Goal: Transaction & Acquisition: Obtain resource

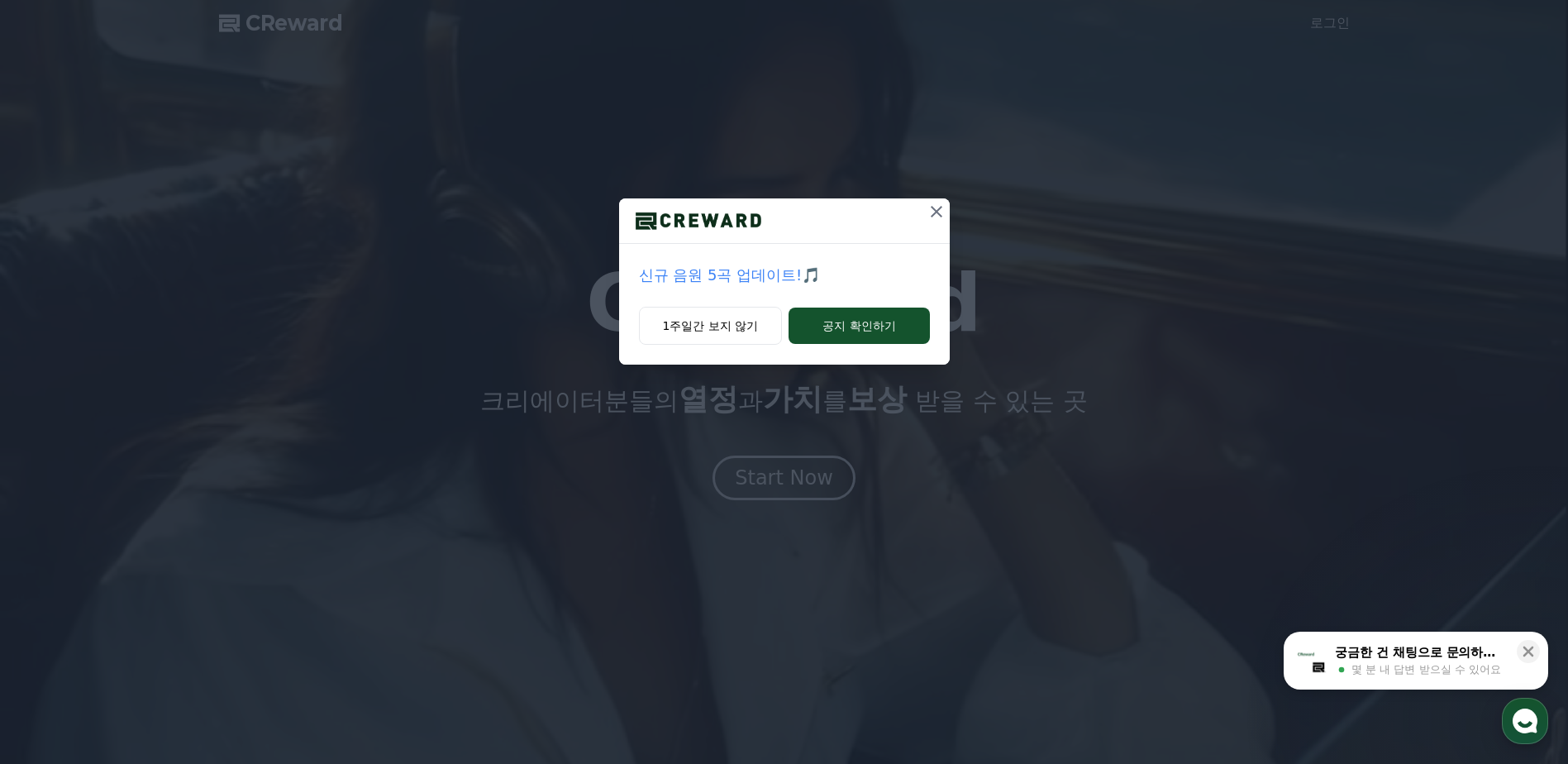
click at [933, 211] on icon at bounding box center [936, 211] width 20 height 20
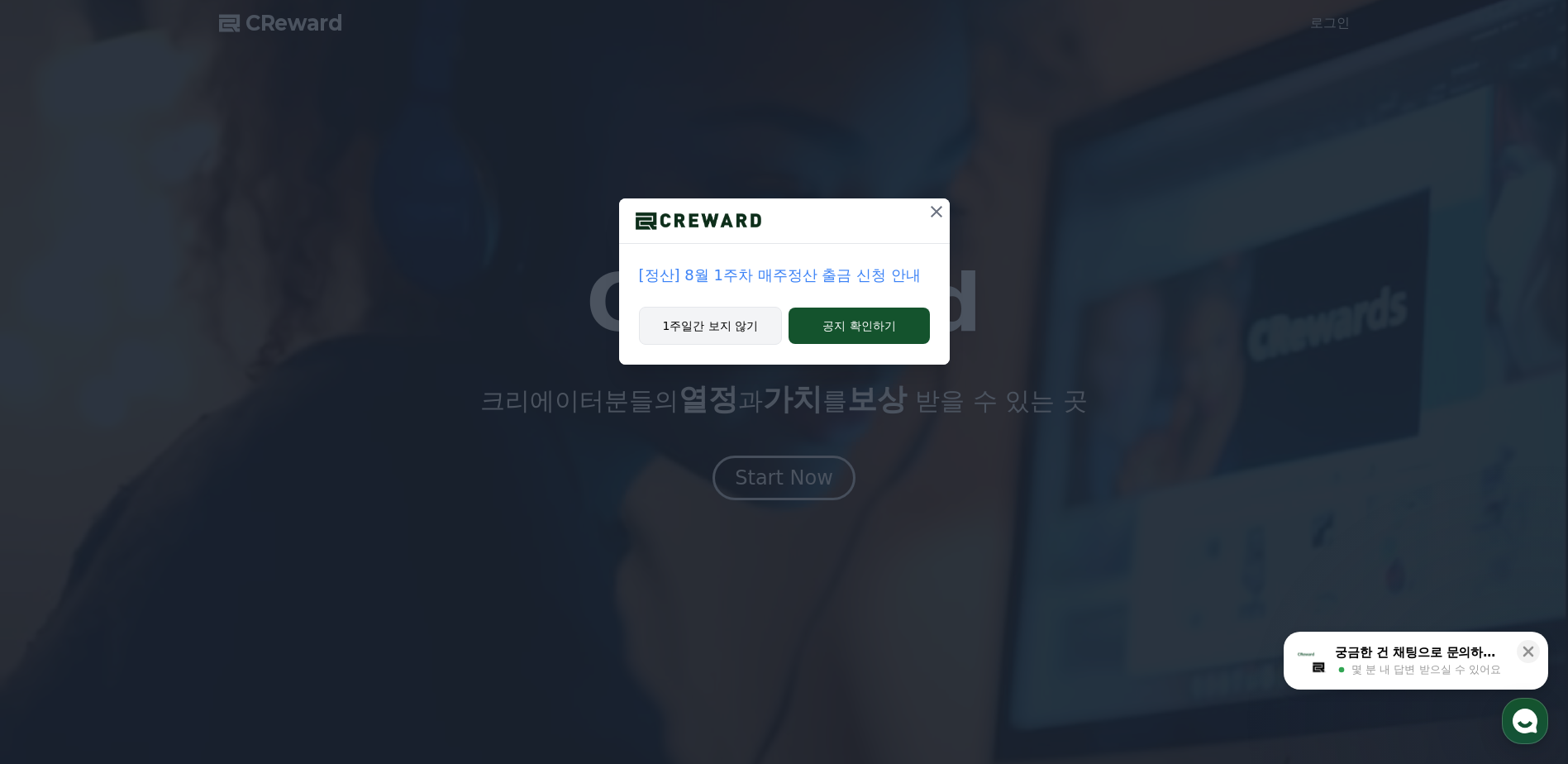
click at [753, 318] on button "1주일간 보지 않기" at bounding box center [711, 325] width 144 height 38
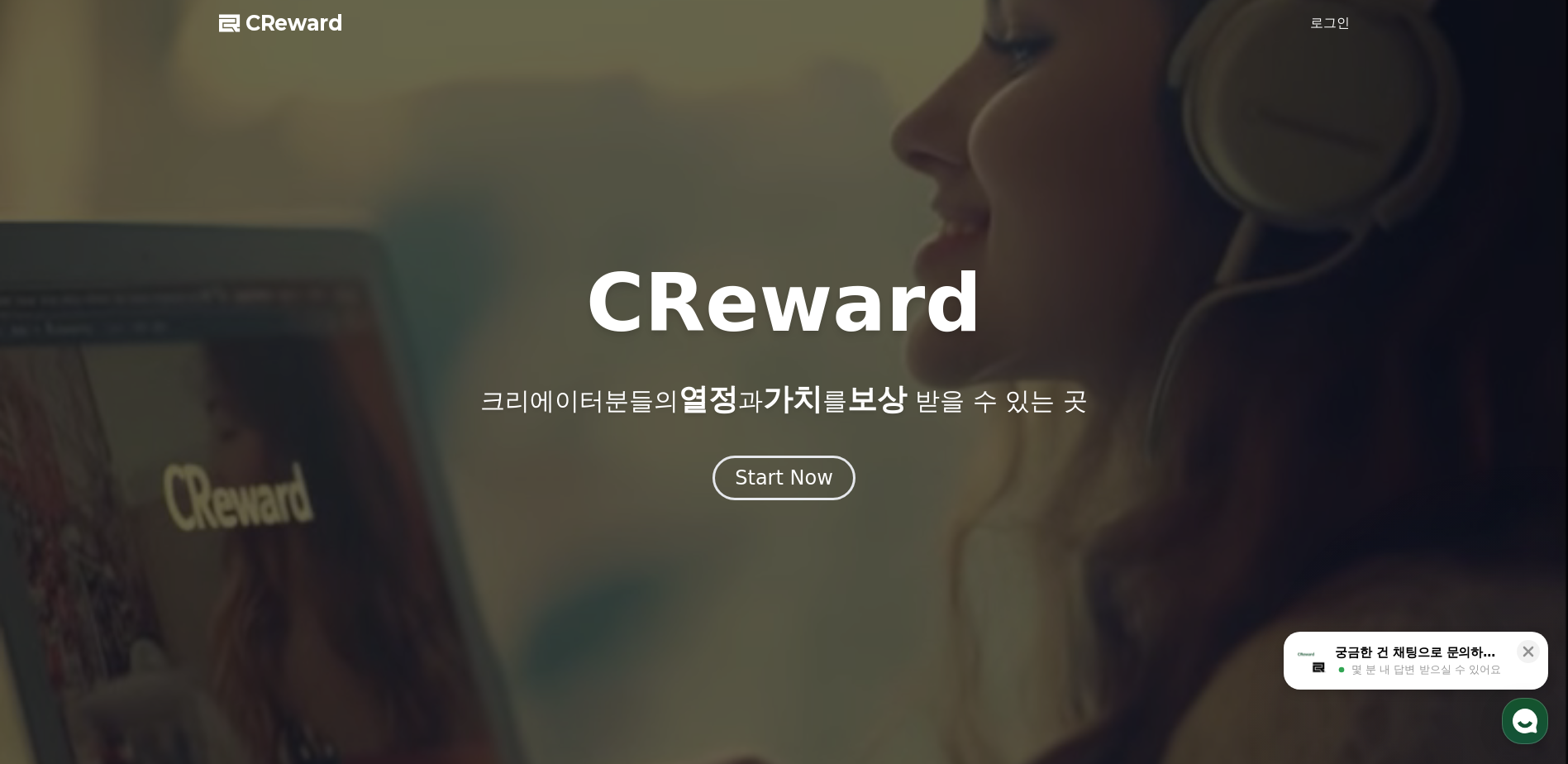
click at [1319, 19] on link "로그인" at bounding box center [1330, 22] width 40 height 20
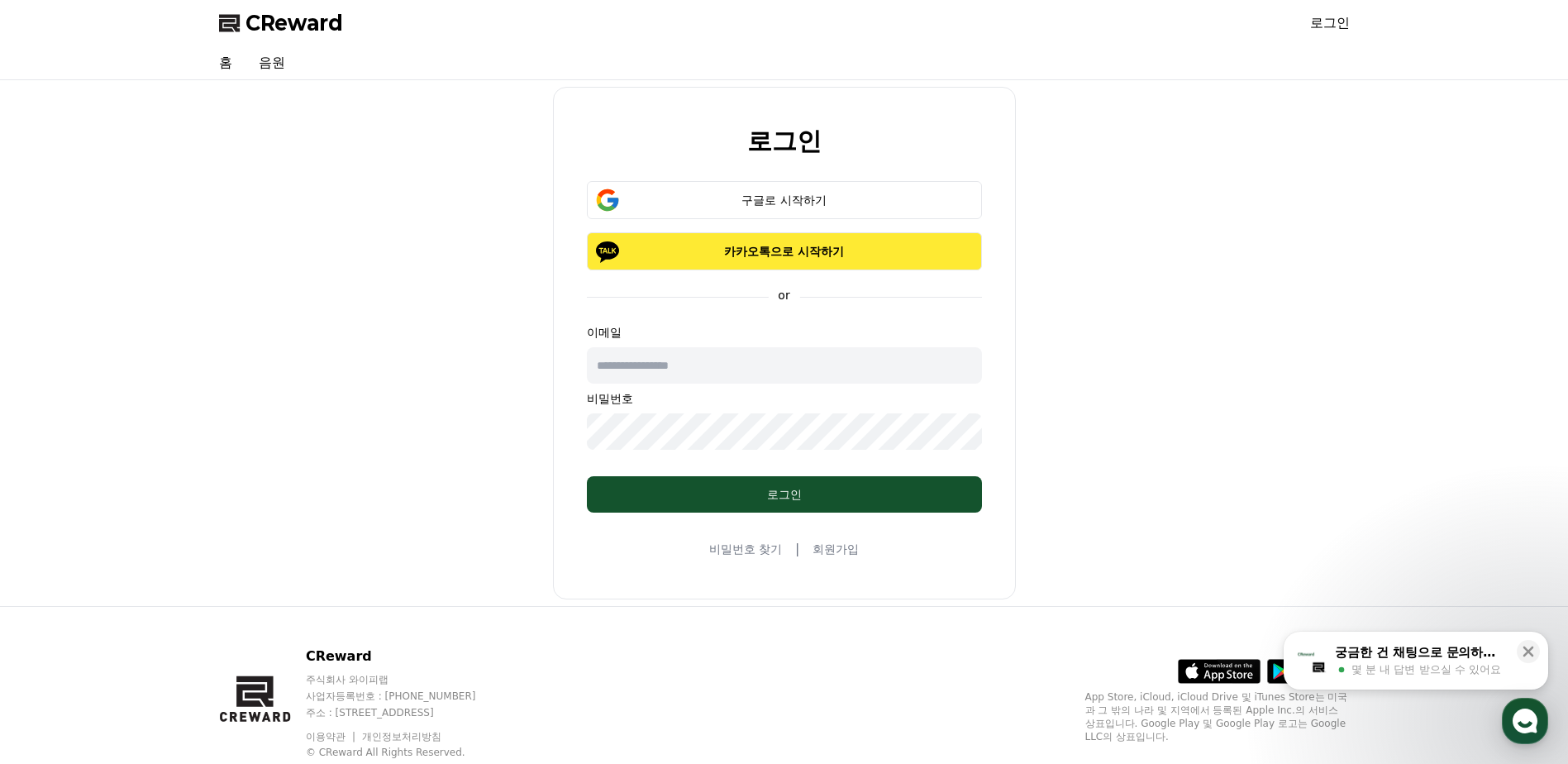
click at [838, 262] on button "카카오톡으로 시작하기" at bounding box center [784, 251] width 395 height 38
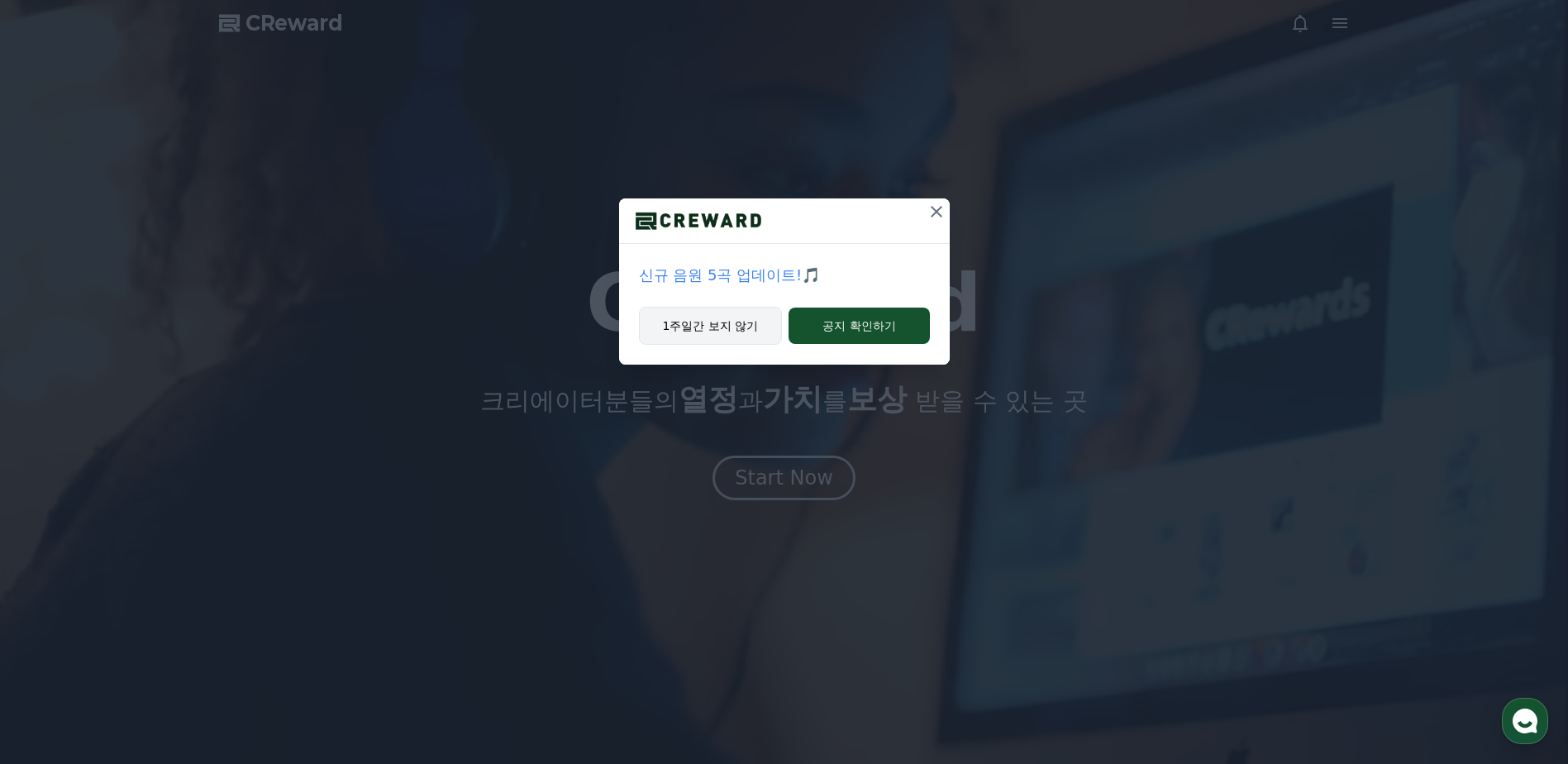
click at [737, 329] on button "1주일간 보지 않기" at bounding box center [711, 325] width 144 height 38
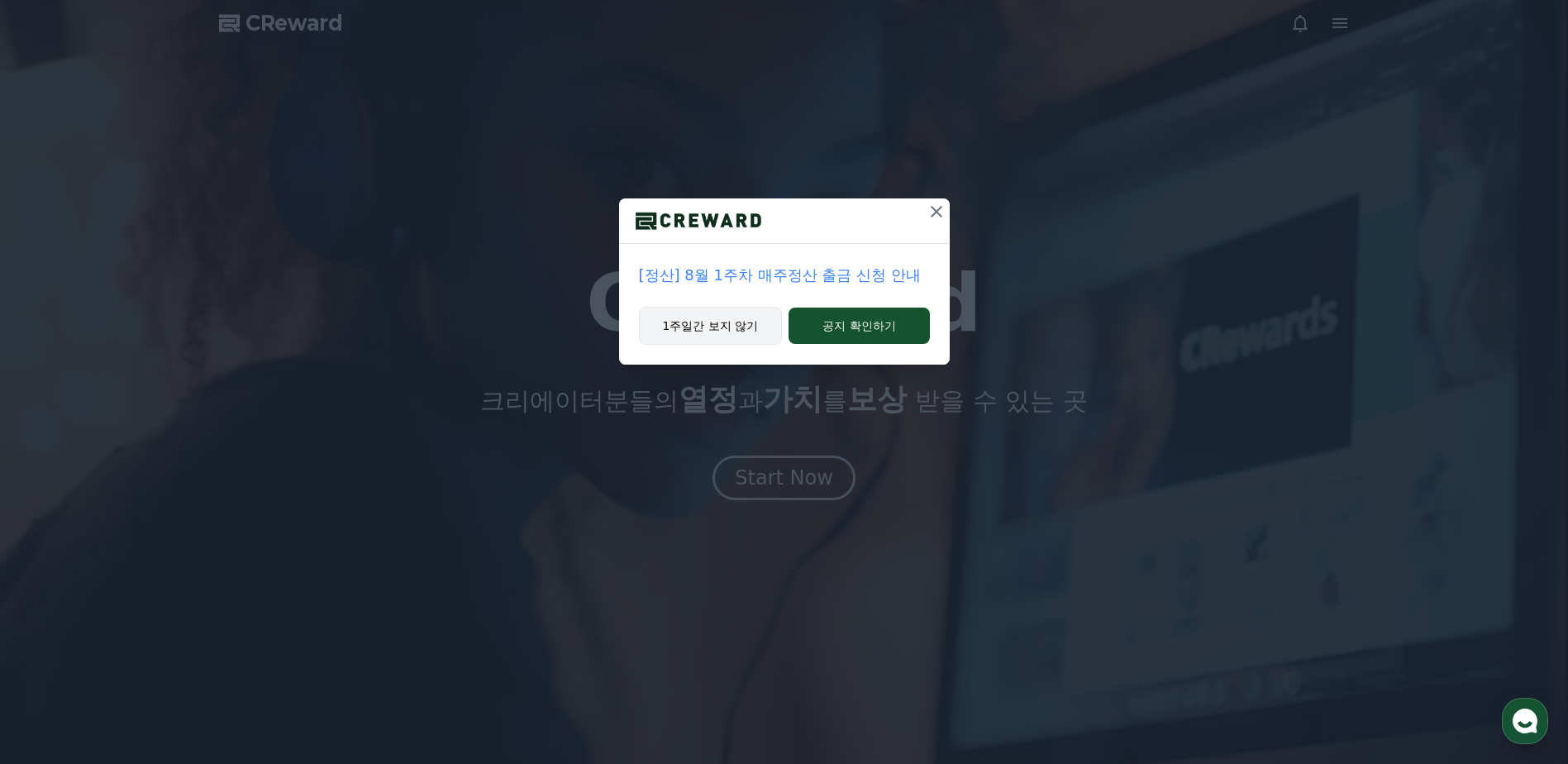
click at [737, 327] on button "1주일간 보지 않기" at bounding box center [711, 325] width 144 height 38
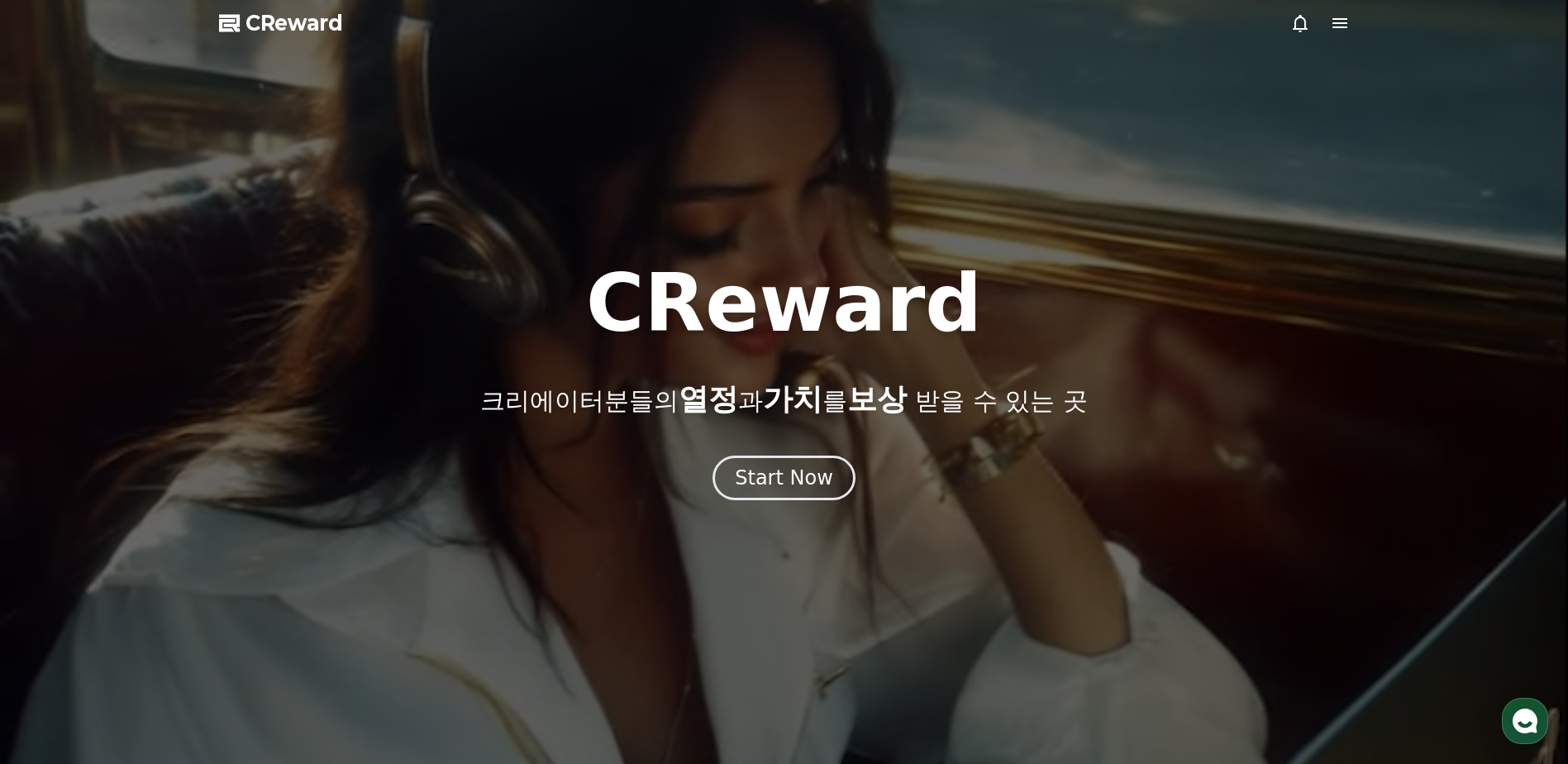
click at [1333, 19] on icon at bounding box center [1340, 23] width 15 height 10
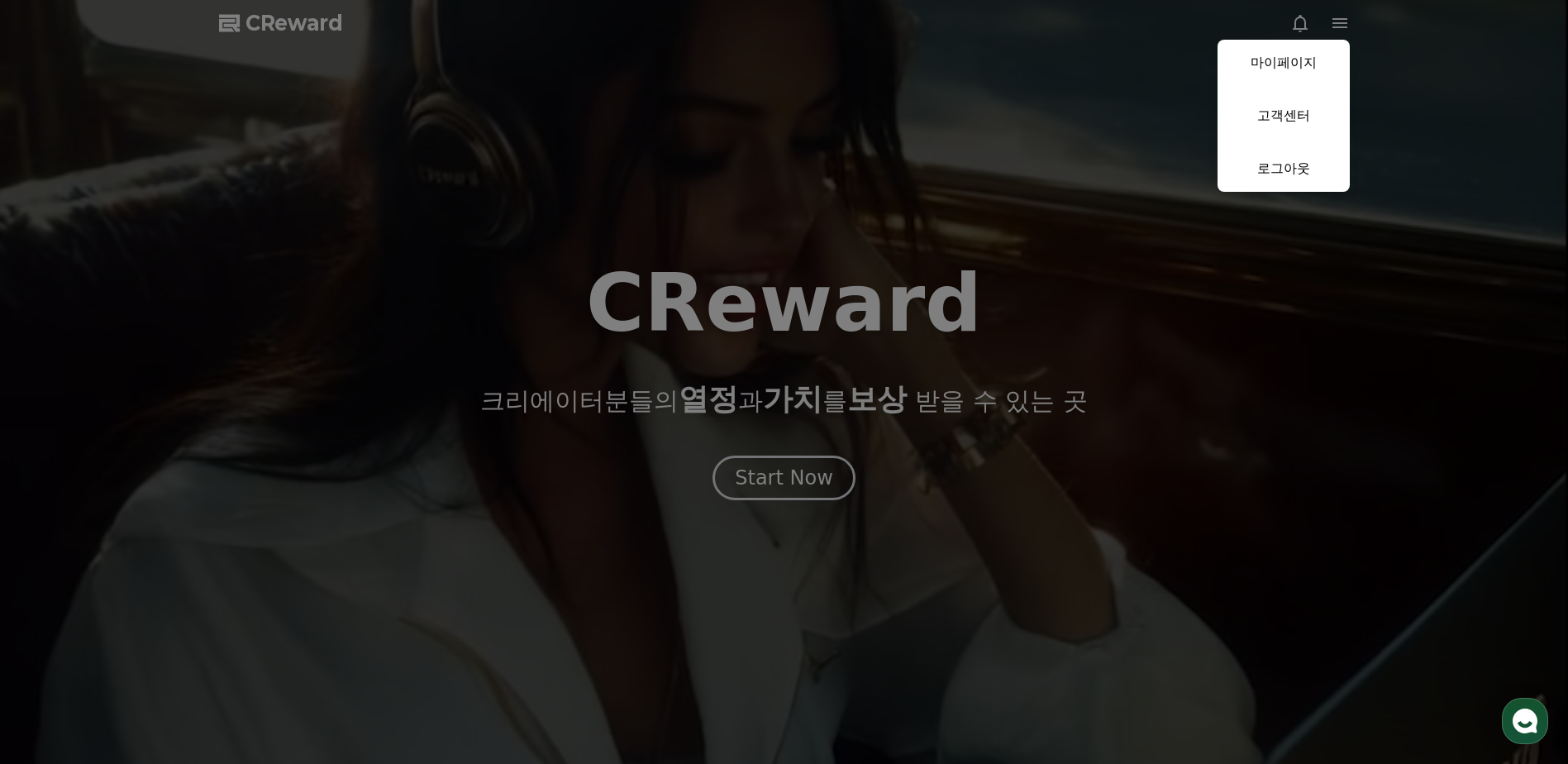
click at [246, 17] on button "close" at bounding box center [784, 382] width 1568 height 764
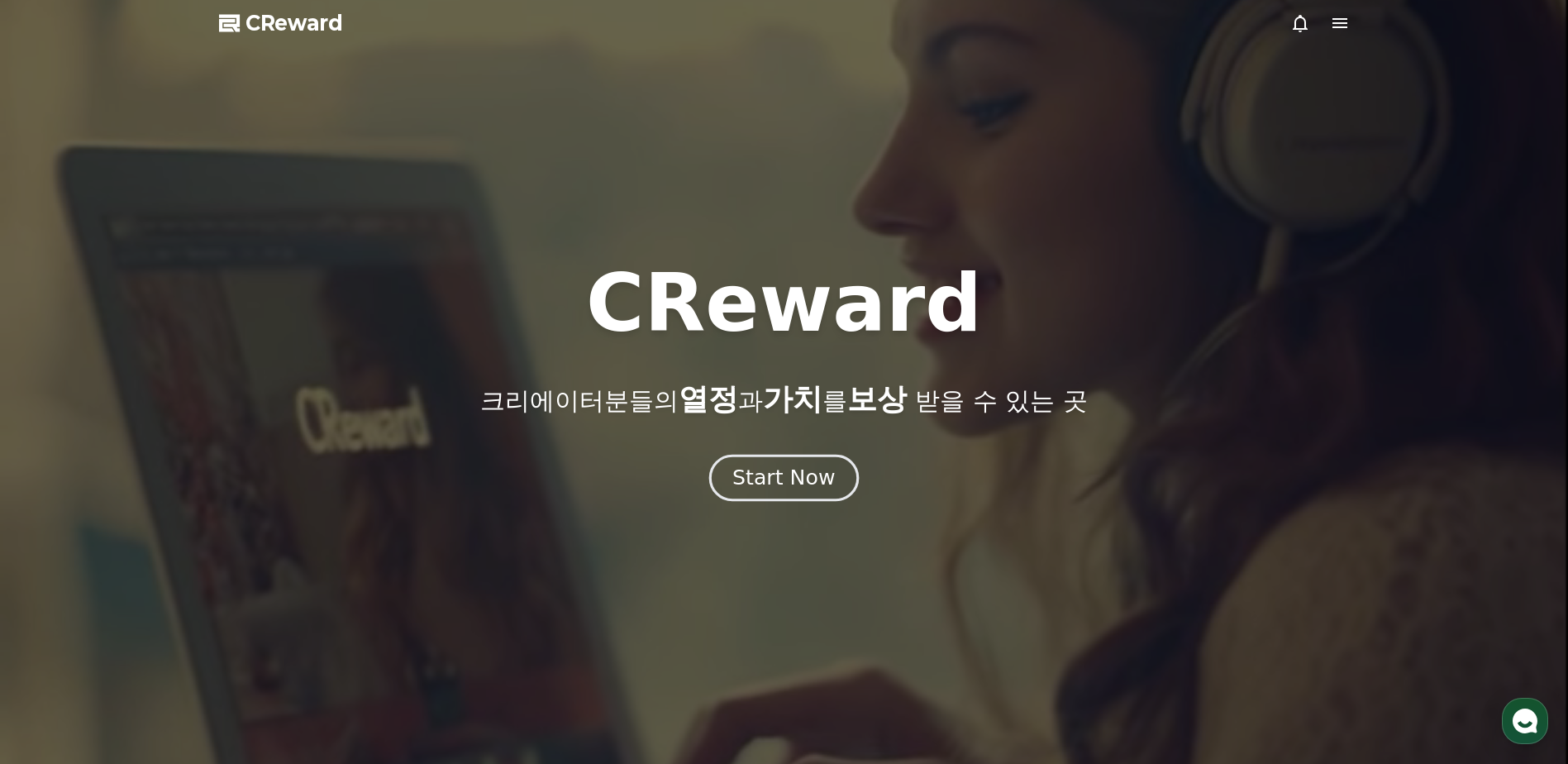
click at [777, 486] on div "Start Now" at bounding box center [783, 478] width 102 height 28
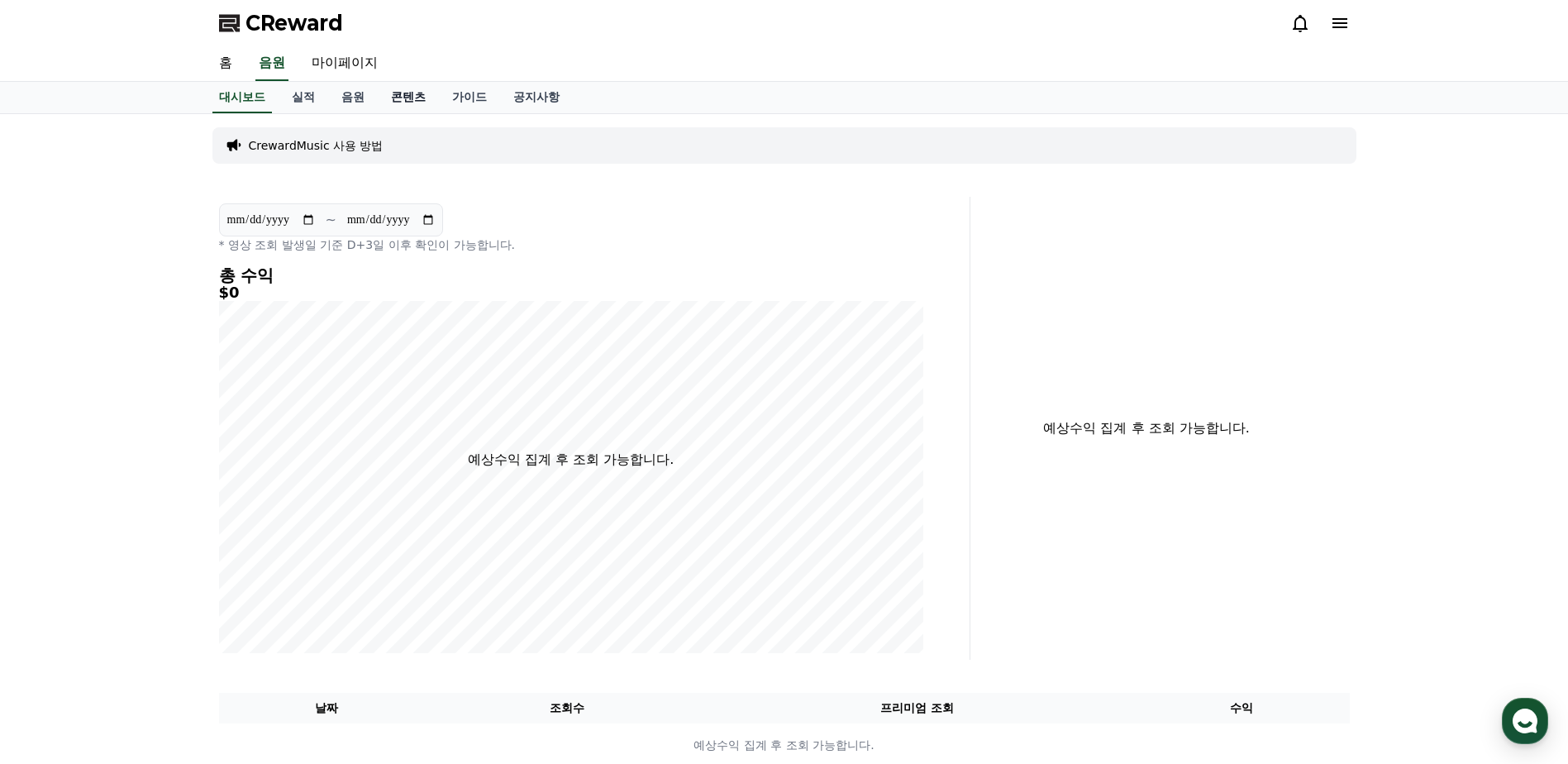
click at [402, 91] on link "콘텐츠" at bounding box center [408, 97] width 61 height 32
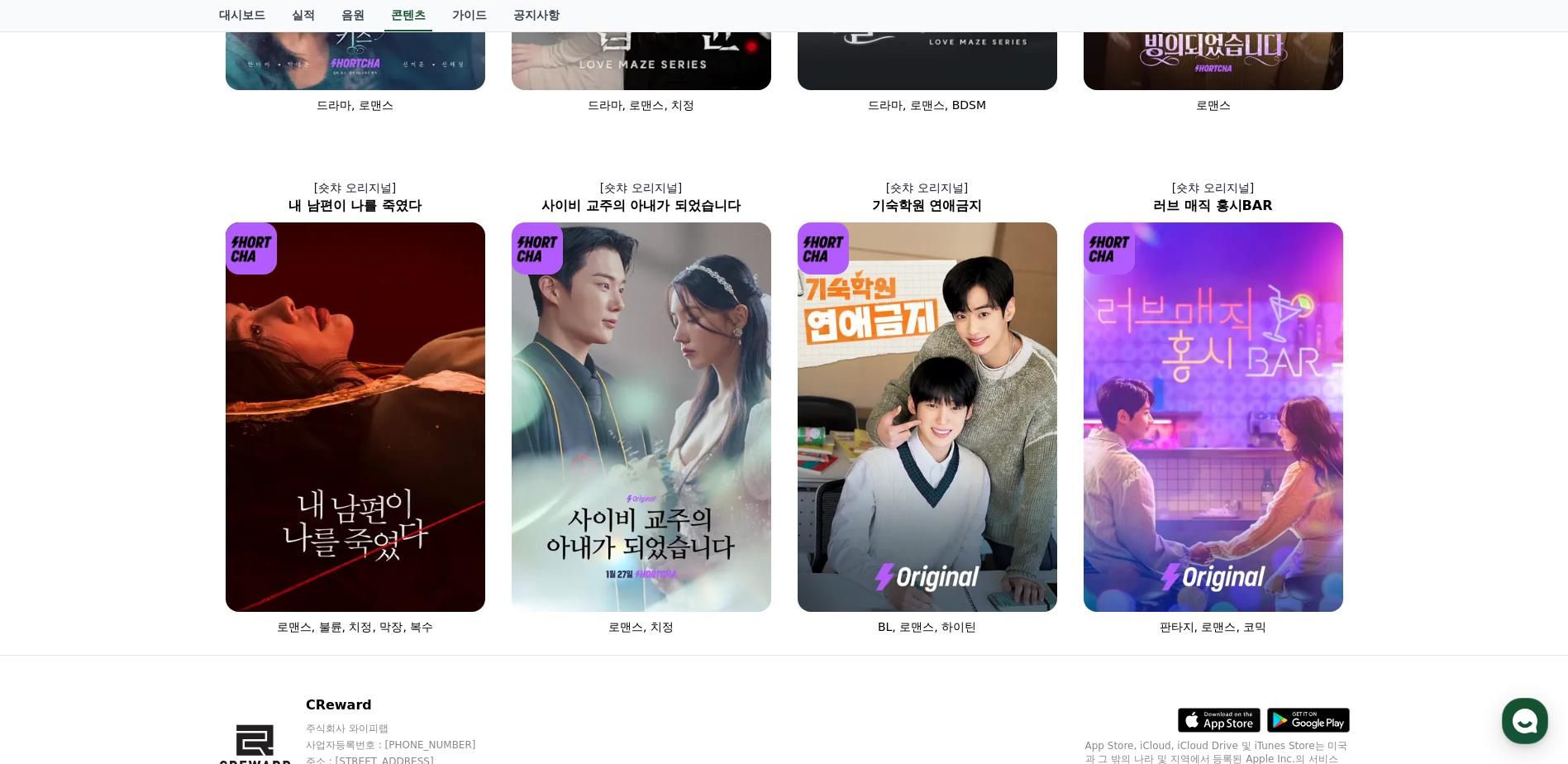
scroll to position [593, 0]
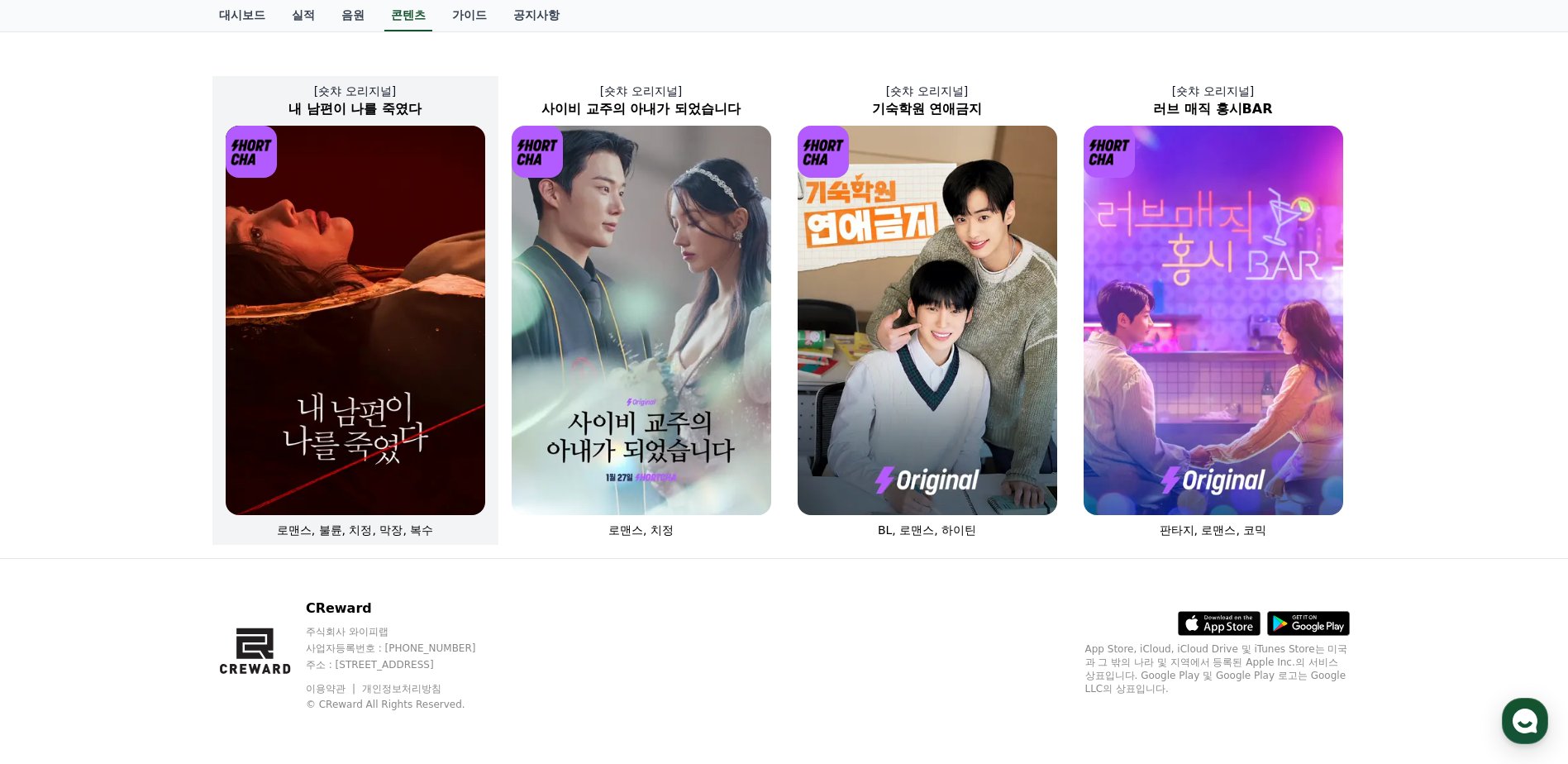
click at [349, 433] on img at bounding box center [355, 320] width 260 height 389
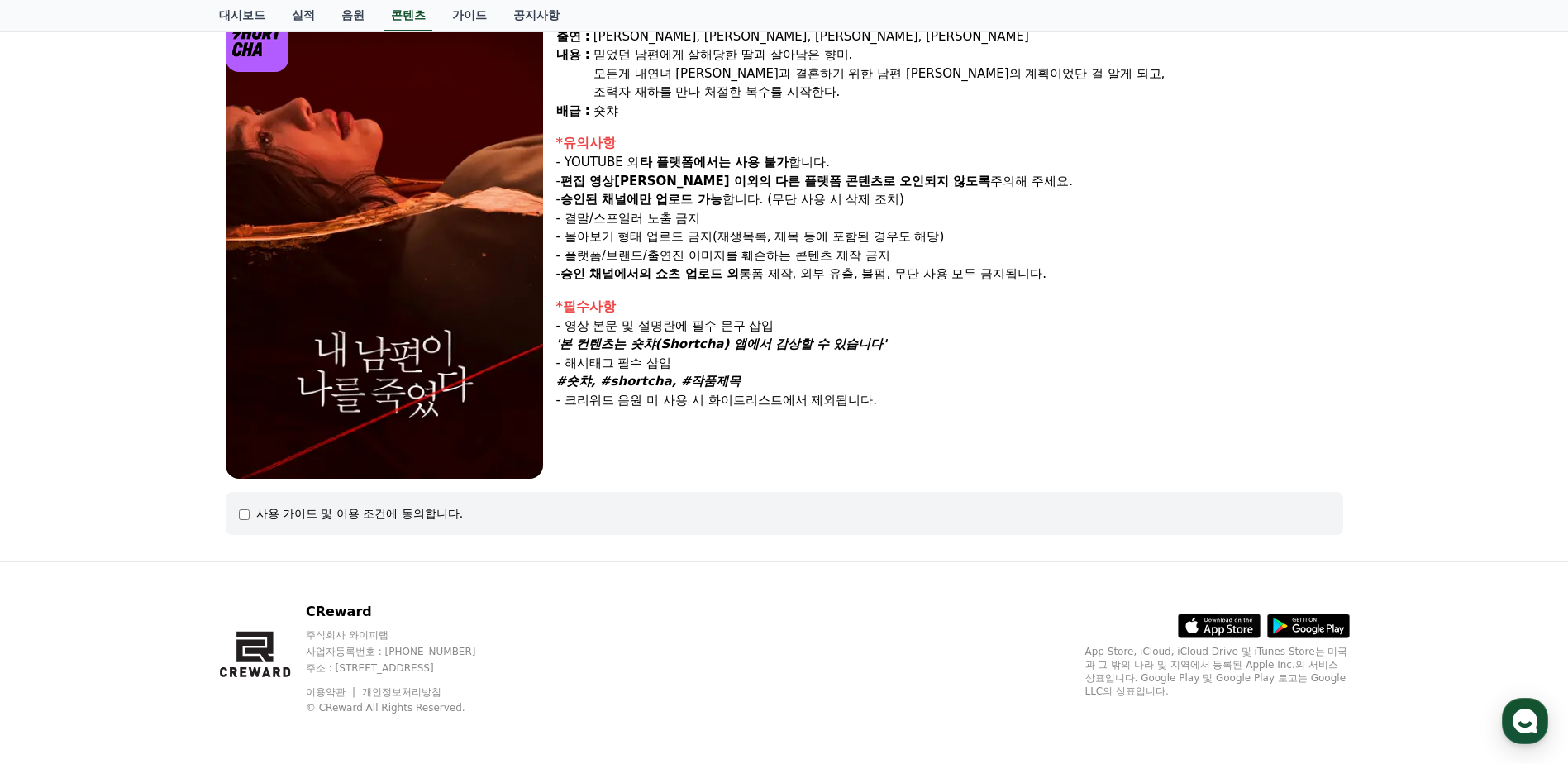
scroll to position [172, 0]
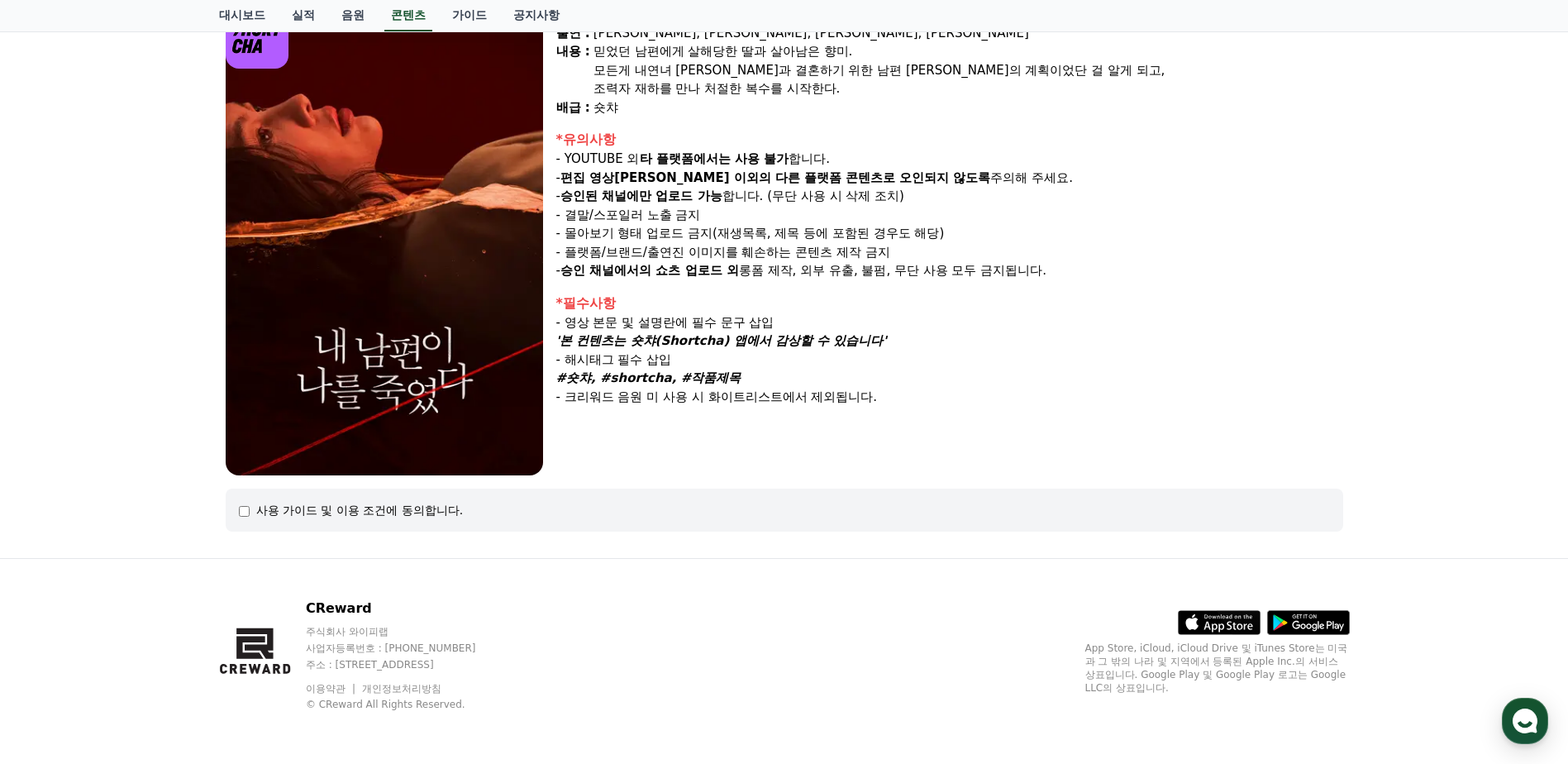
click at [234, 515] on div "사용 가이드 및 이용 조건에 동의합니다." at bounding box center [784, 510] width 1118 height 43
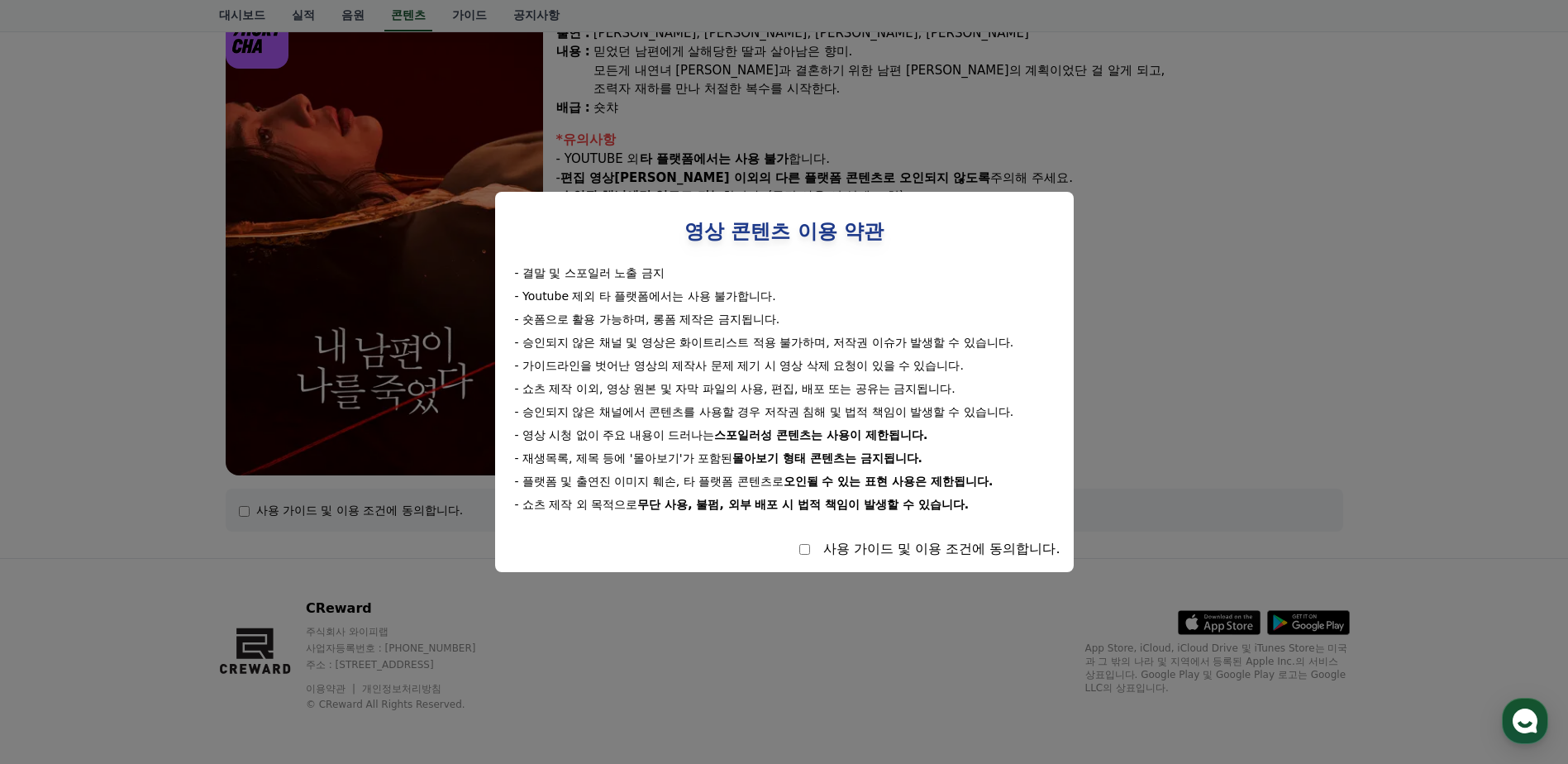
select select
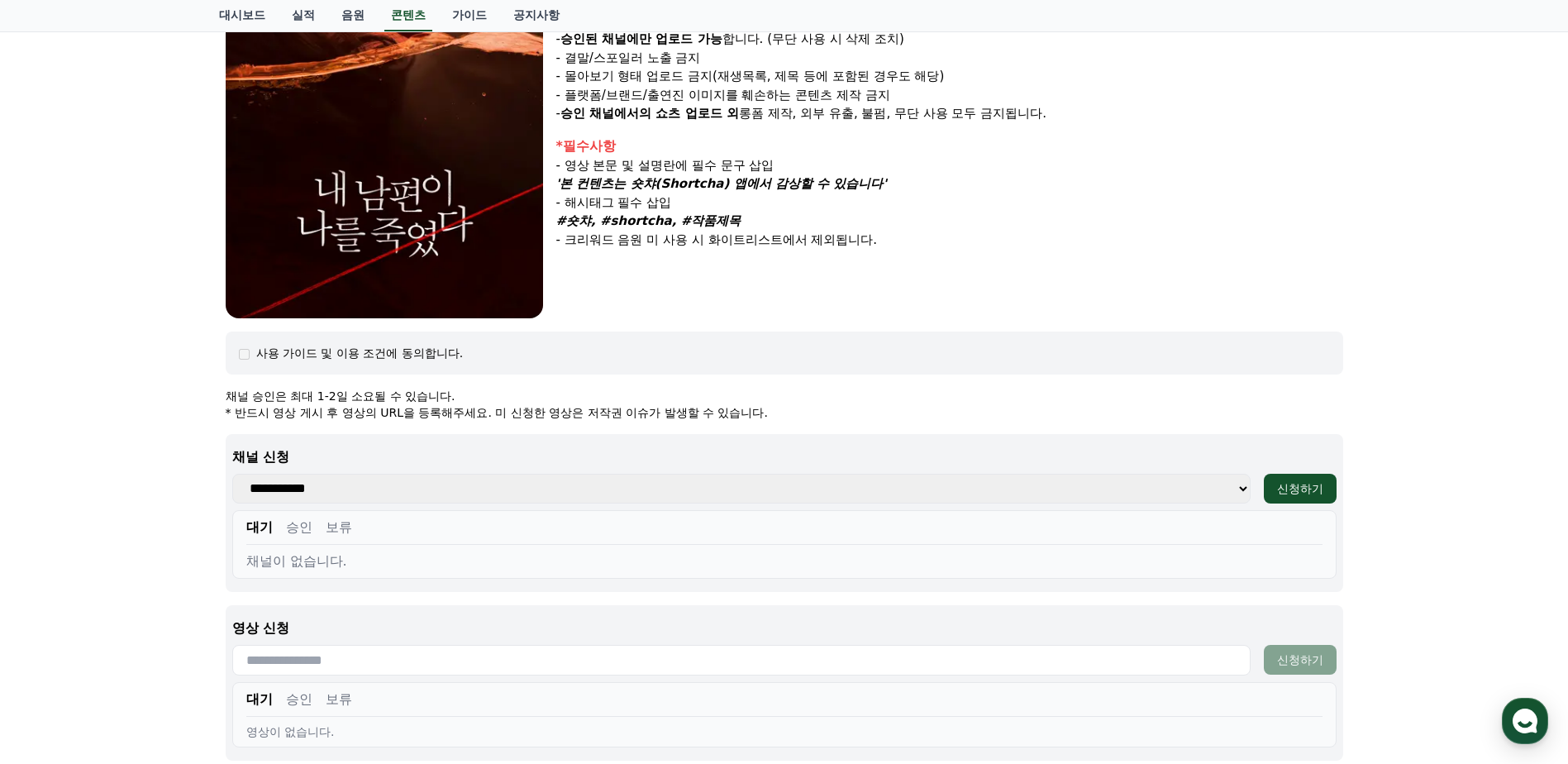
scroll to position [502, 0]
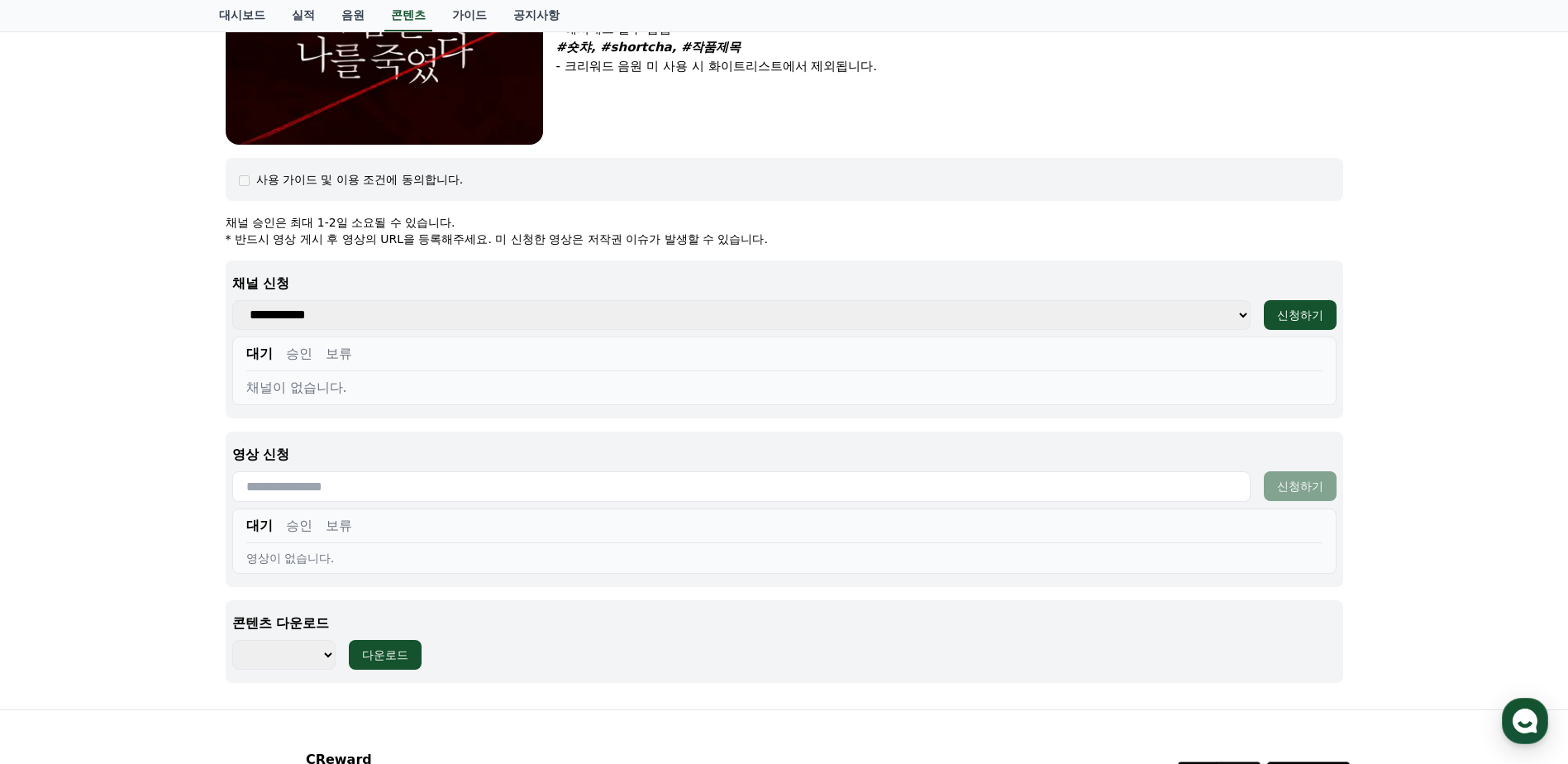
click at [1244, 312] on select "**********" at bounding box center [742, 315] width 1019 height 30
click at [1275, 313] on button "신청하기" at bounding box center [1300, 315] width 73 height 30
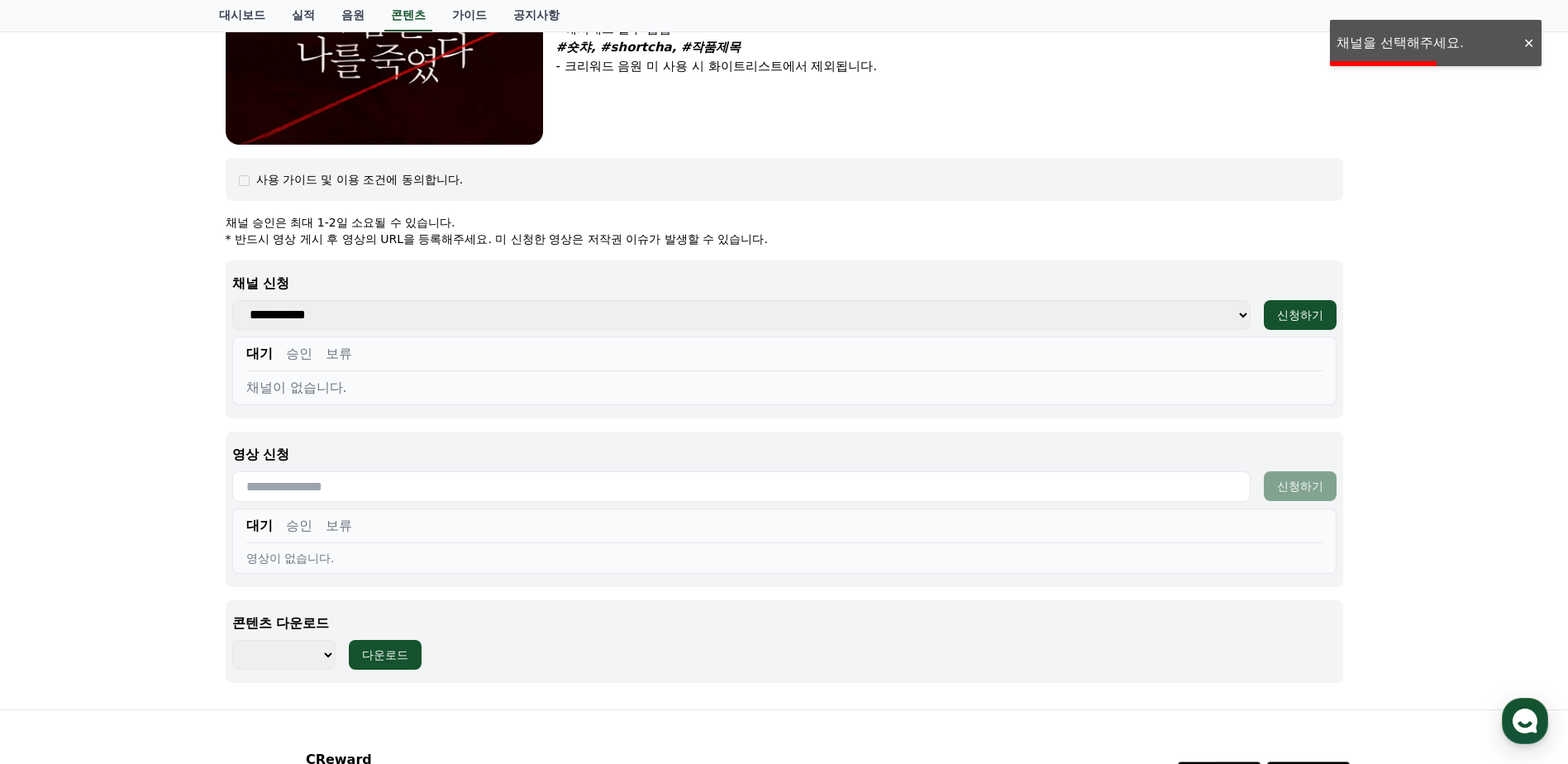
click at [1448, 347] on div "내 남편이 나를 죽였다 장르 : 로맨스, [PERSON_NAME], [PERSON_NAME], 막장, 복수 출연 : [PERSON_NAME],…" at bounding box center [784, 160] width 1568 height 1098
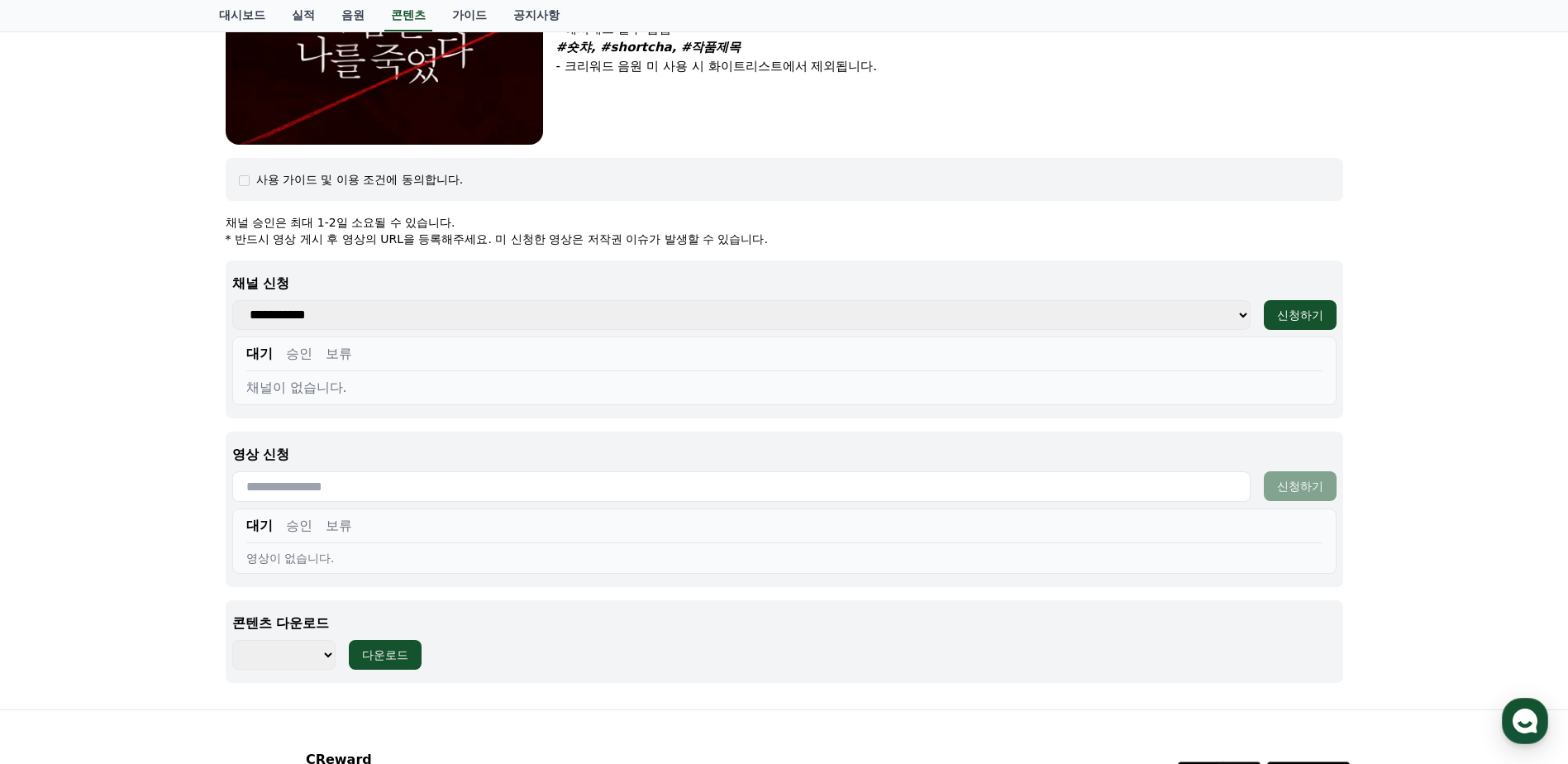
scroll to position [585, 0]
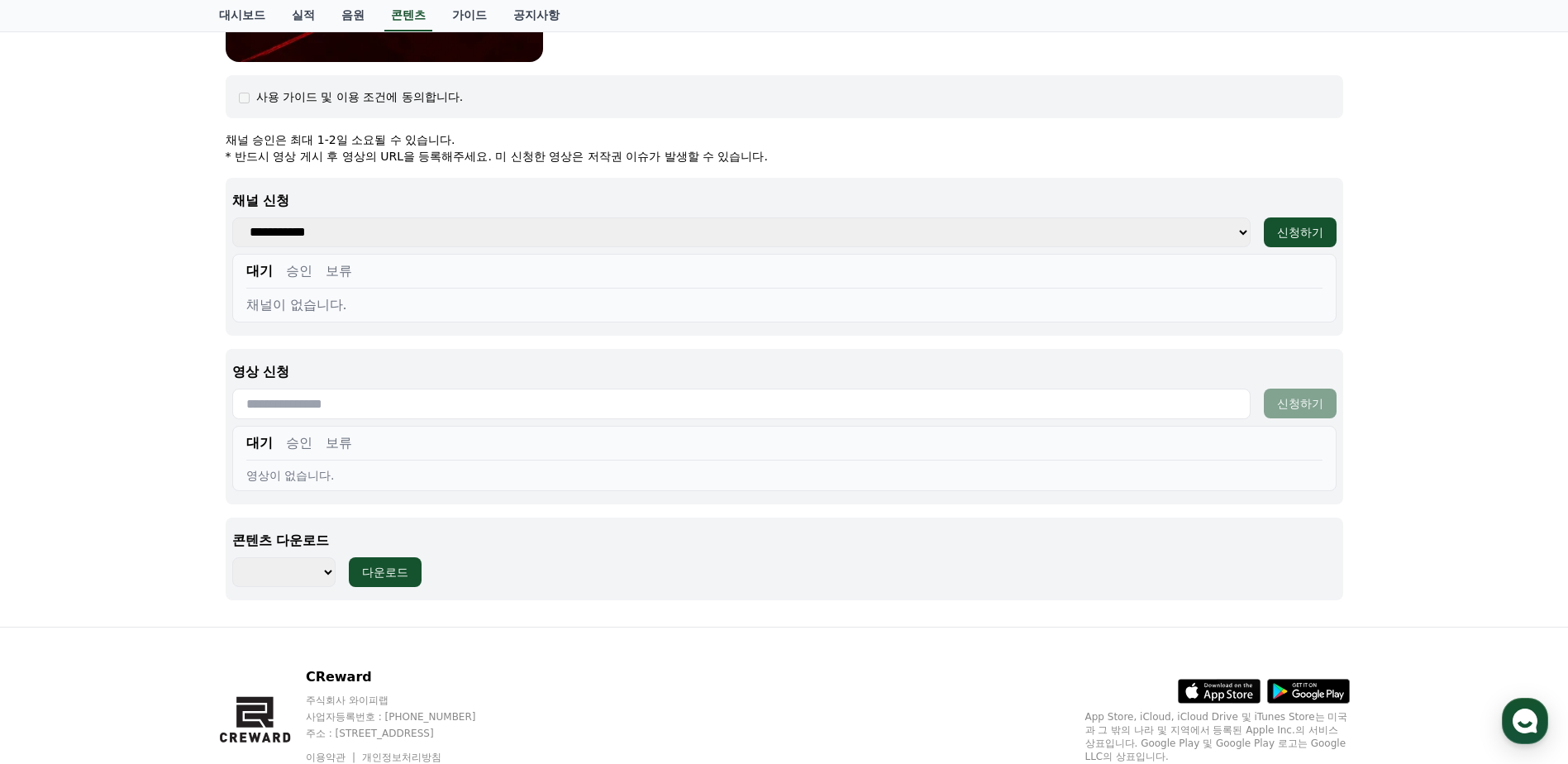
click at [661, 232] on select "**********" at bounding box center [742, 232] width 1019 height 30
click at [1319, 230] on div "신청하기" at bounding box center [1300, 231] width 46 height 16
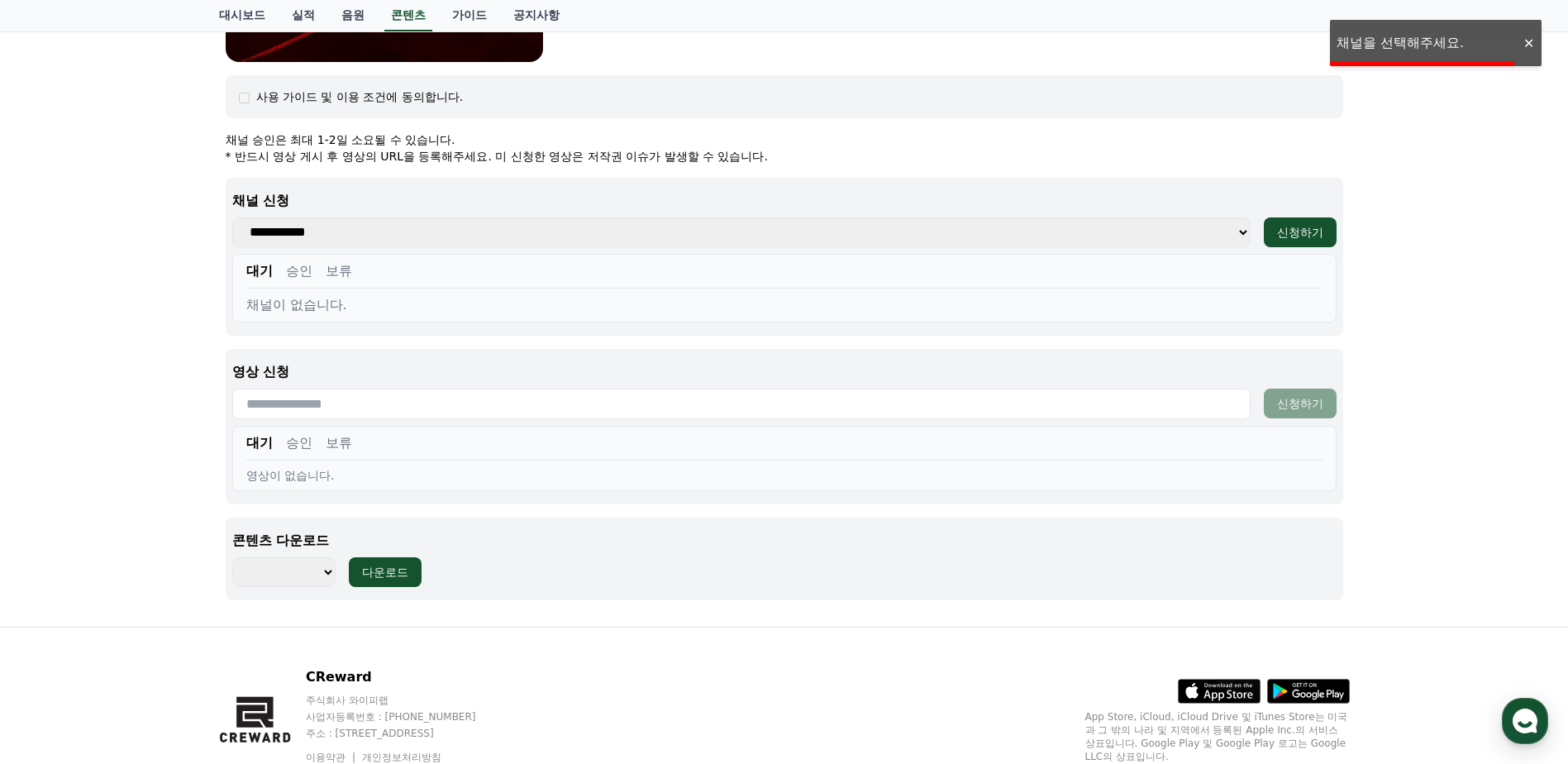
click at [1435, 225] on div "내 남편이 나를 죽였다 장르 : 로맨스, [PERSON_NAME], [PERSON_NAME], 막장, 복수 출연 : [PERSON_NAME],…" at bounding box center [784, 77] width 1568 height 1098
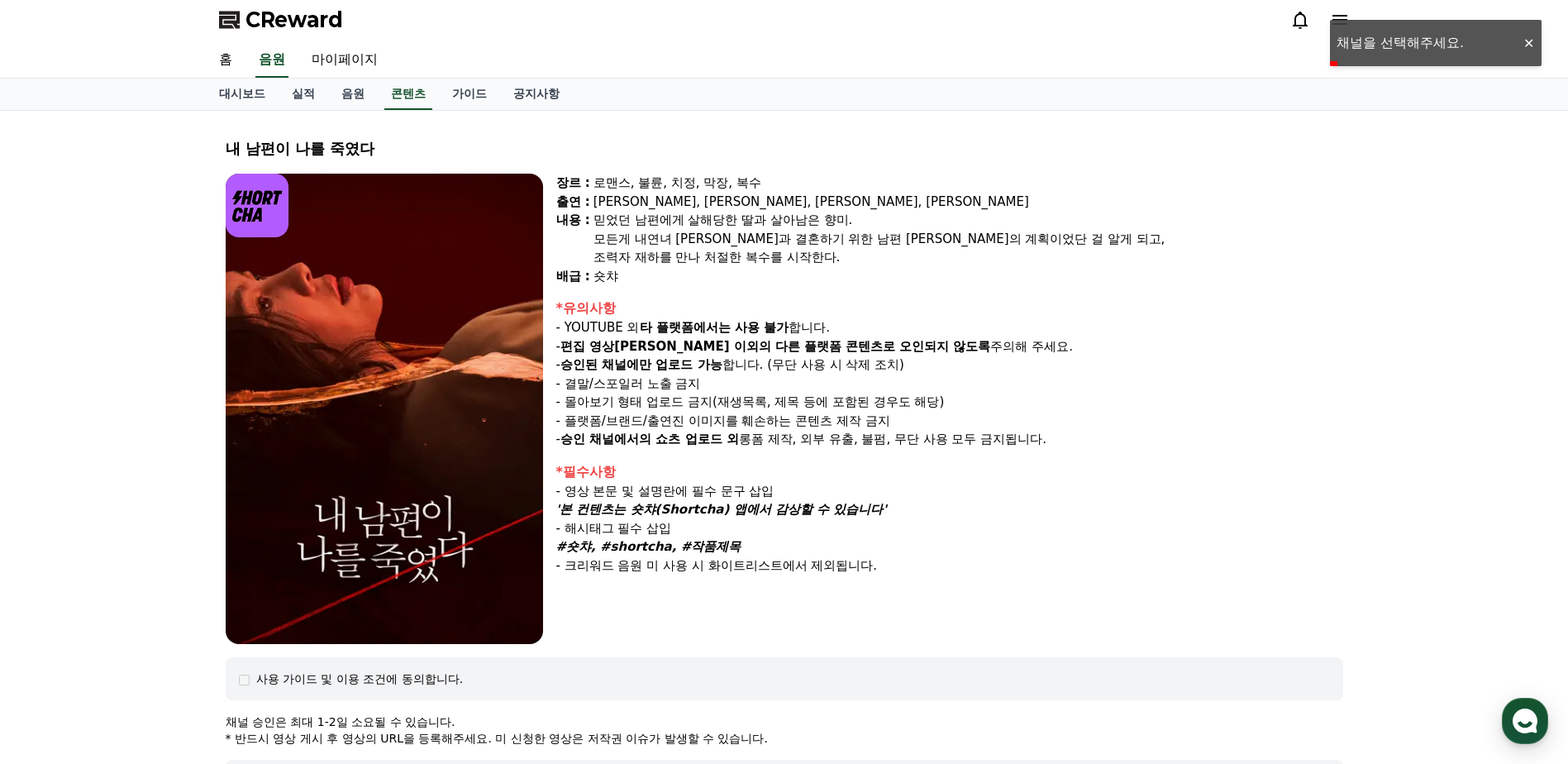
scroll to position [0, 0]
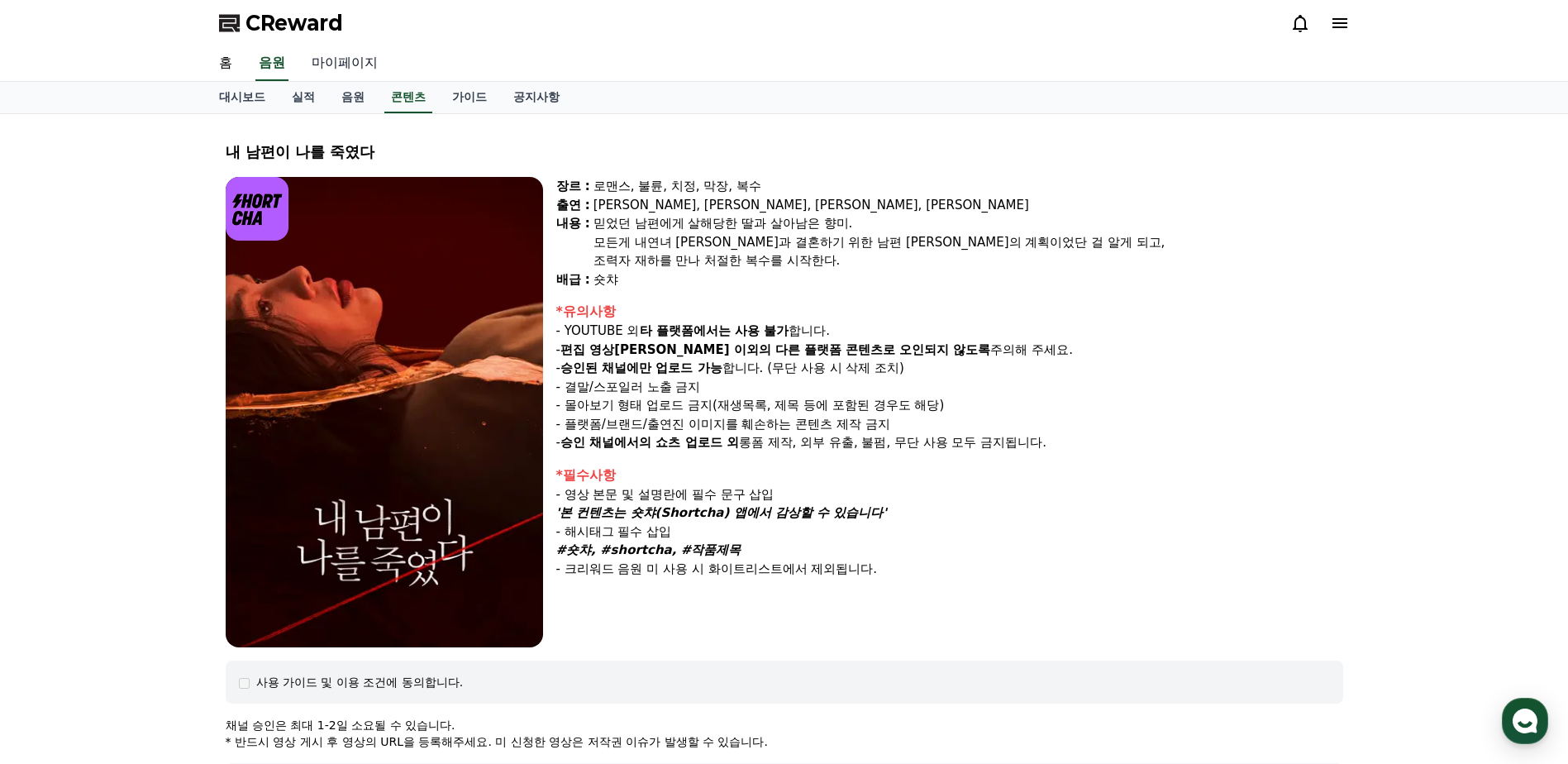
click at [318, 51] on link "마이페이지" at bounding box center [345, 64] width 93 height 34
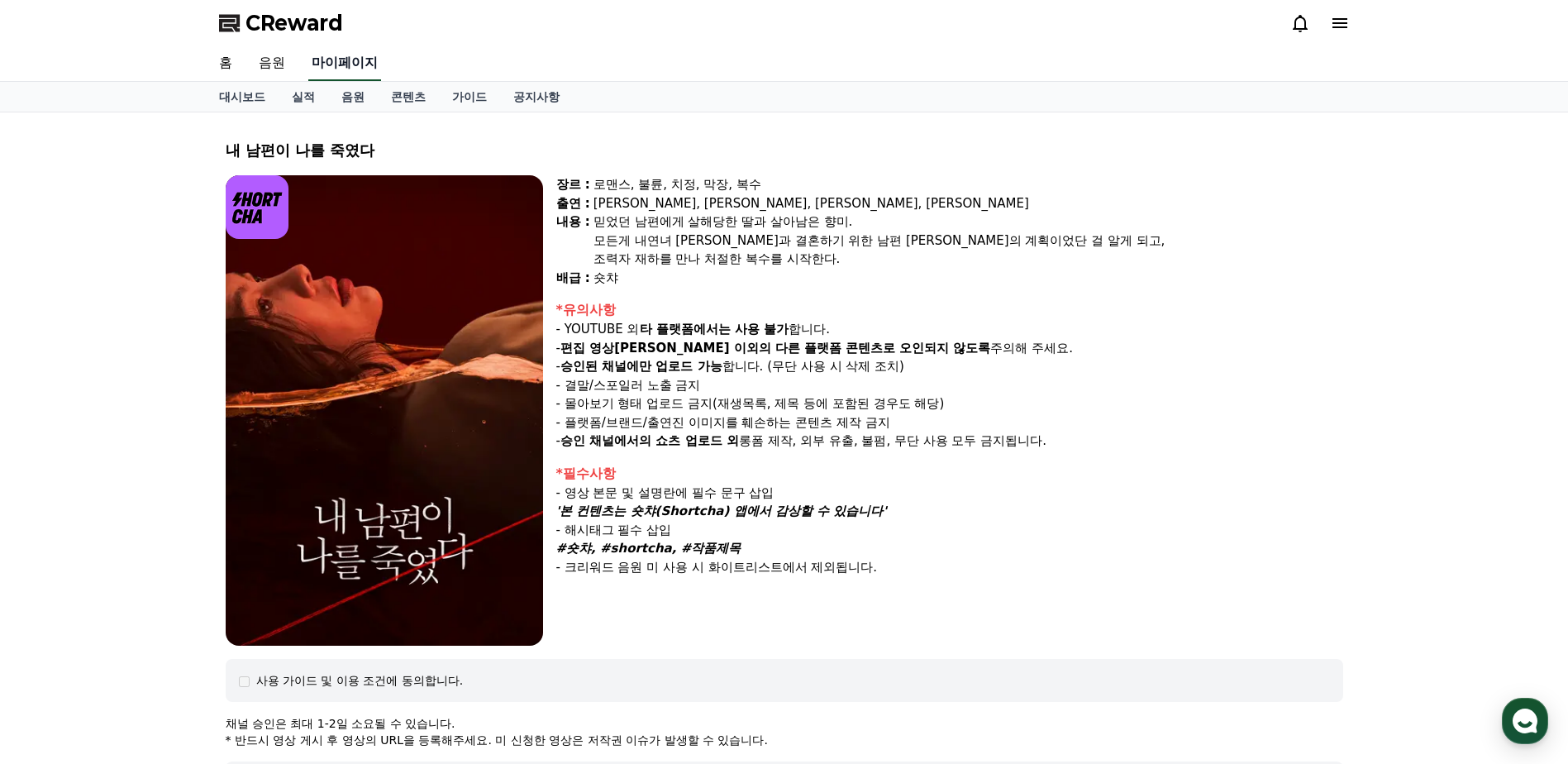
select select "**********"
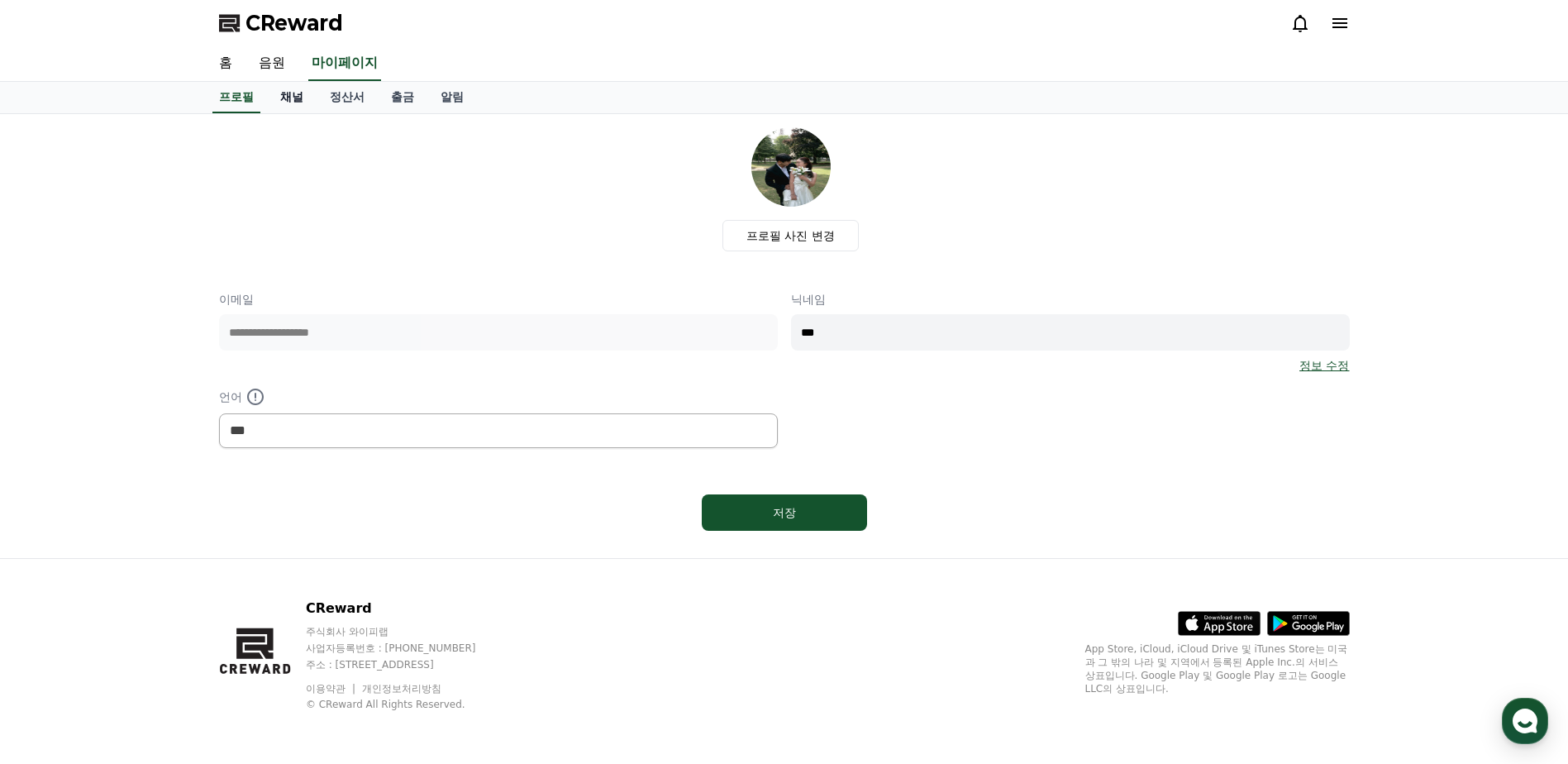
click at [290, 96] on link "채널" at bounding box center [292, 97] width 50 height 32
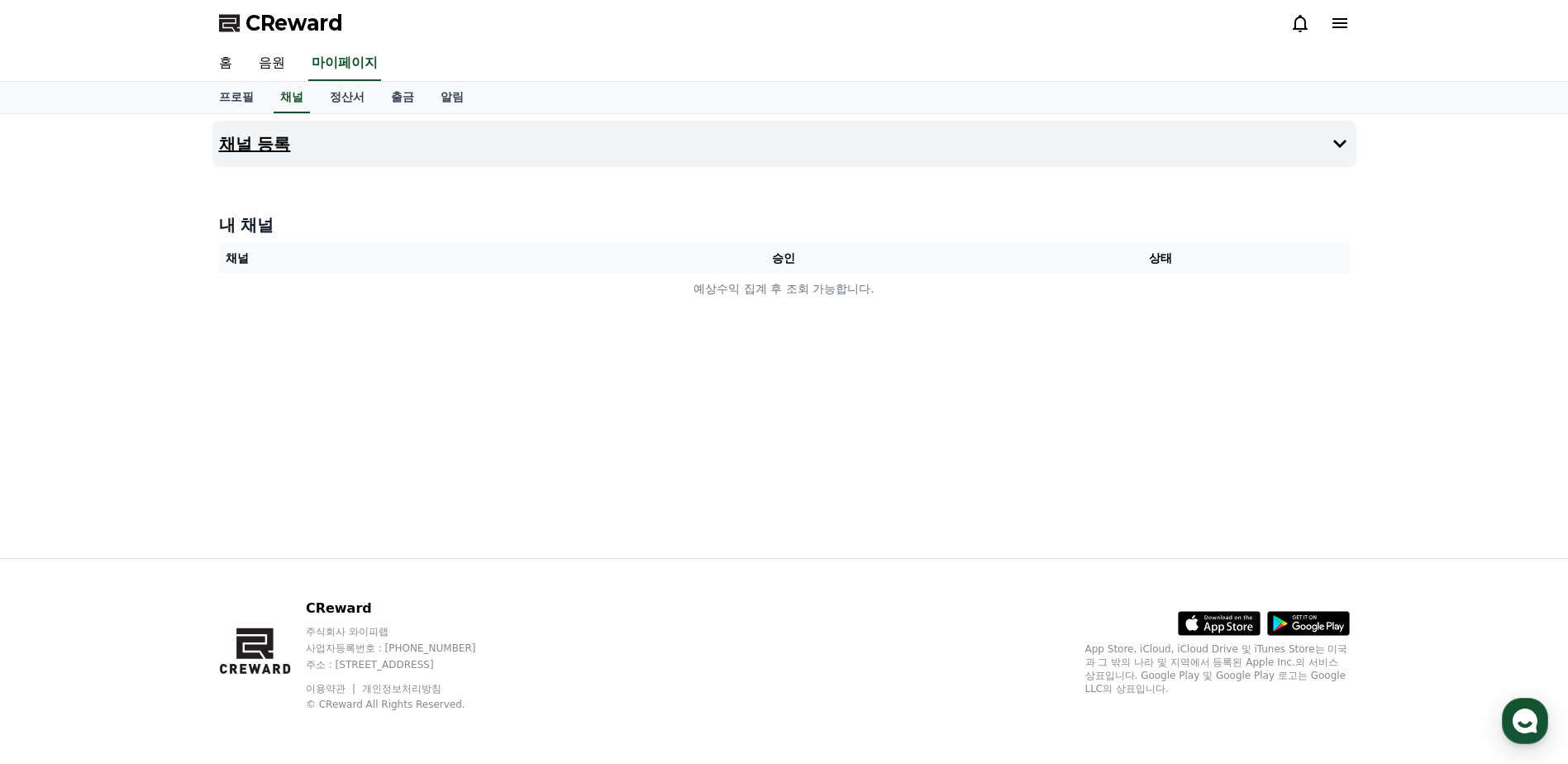
click at [1315, 150] on button "채널 등록" at bounding box center [785, 144] width 1145 height 46
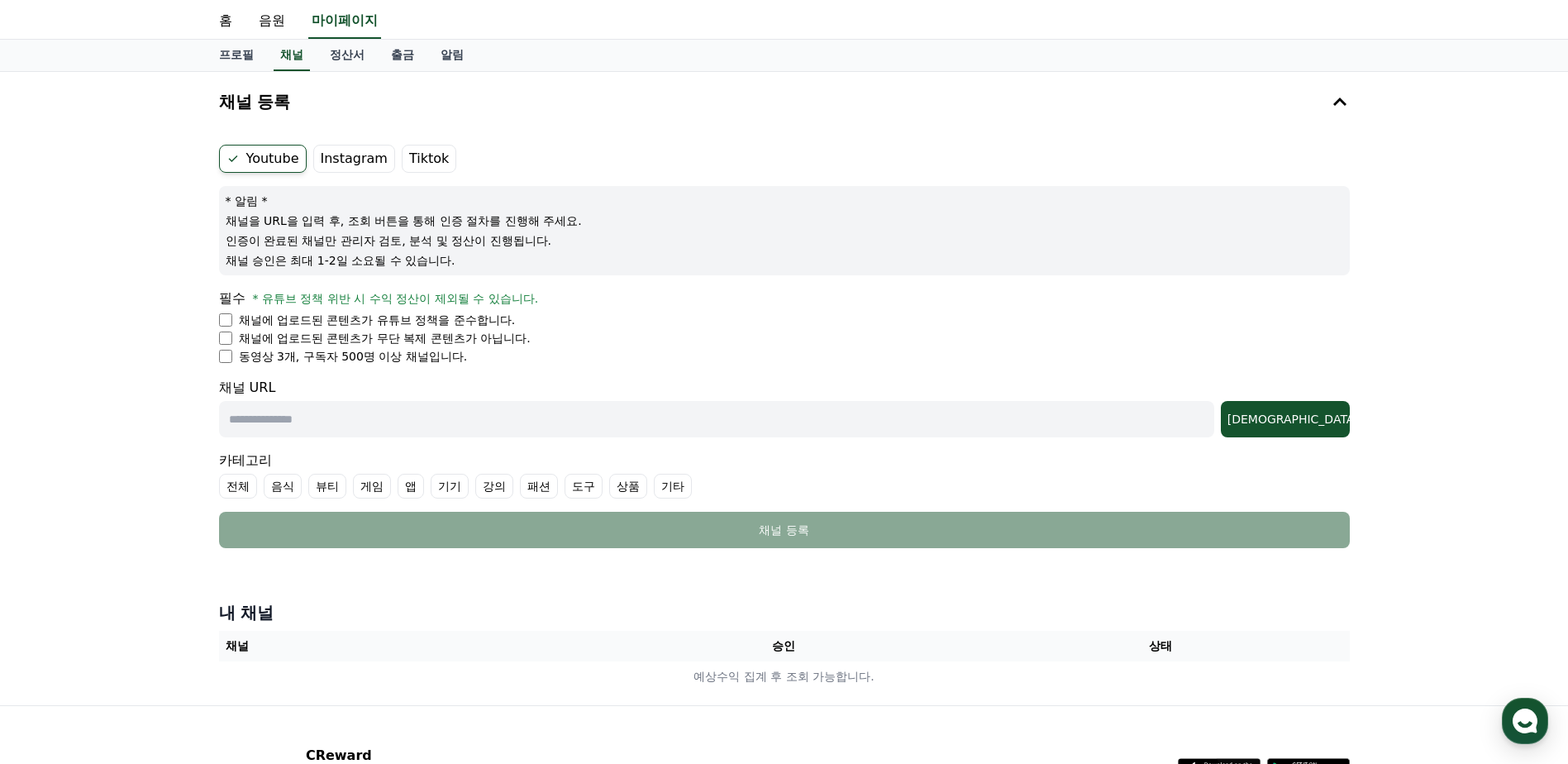
scroll to position [83, 0]
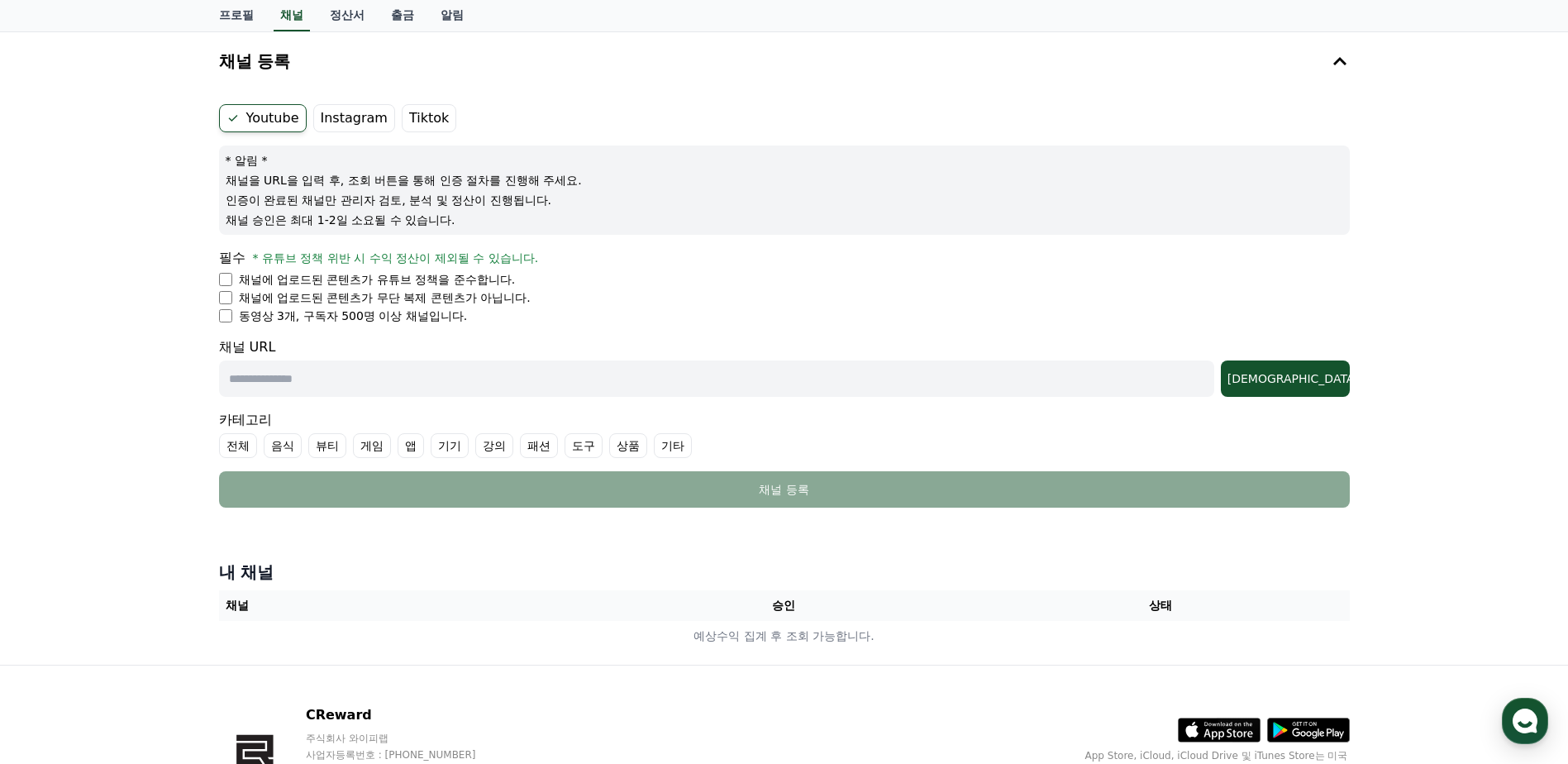
click at [358, 345] on div "채널 URL 조회" at bounding box center [785, 367] width 1131 height 59
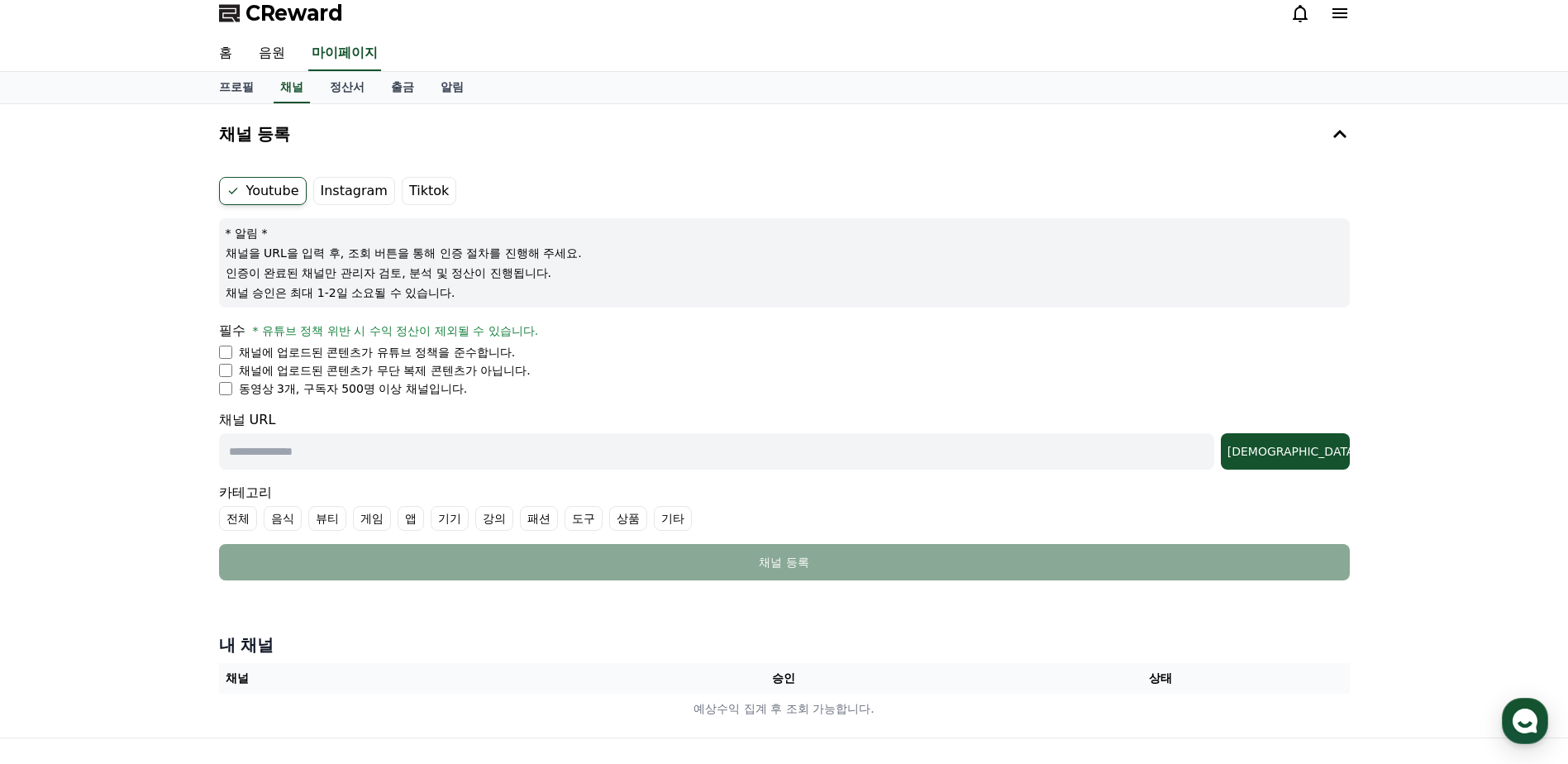
scroll to position [0, 0]
